Goal: Check status: Check status

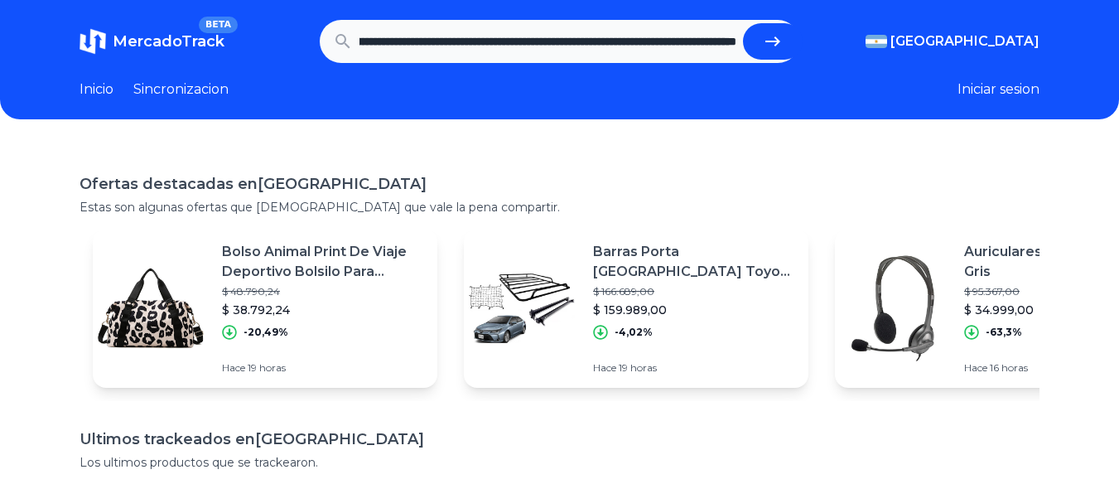
click at [775, 41] on icon "submit" at bounding box center [773, 41] width 15 height 10
type input "**********"
